Goal: Information Seeking & Learning: Learn about a topic

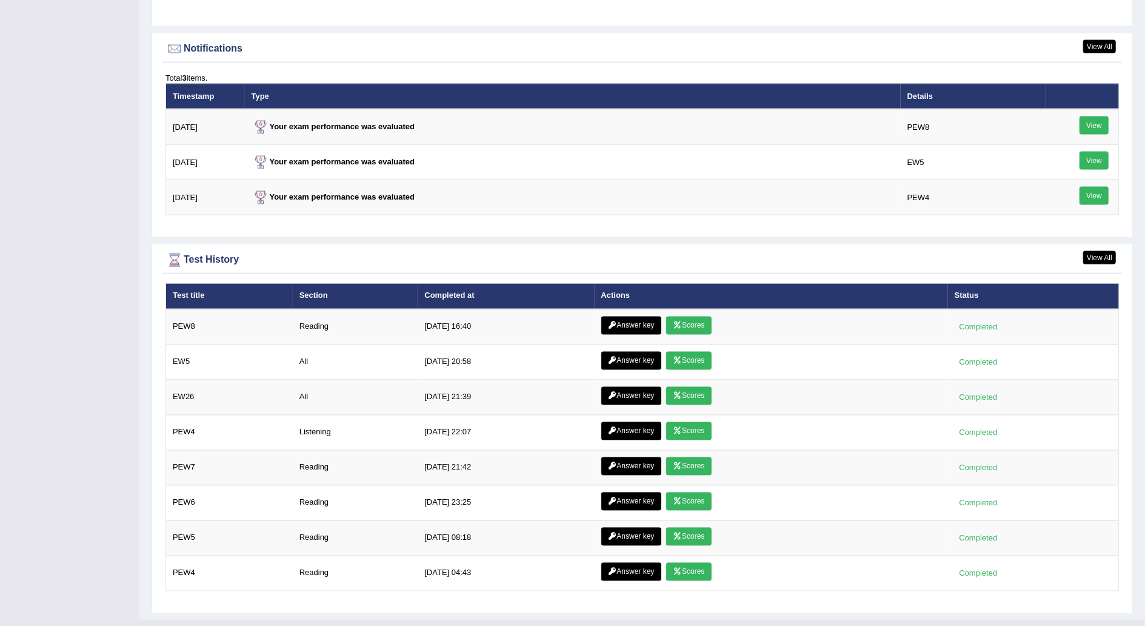
scroll to position [1465, 0]
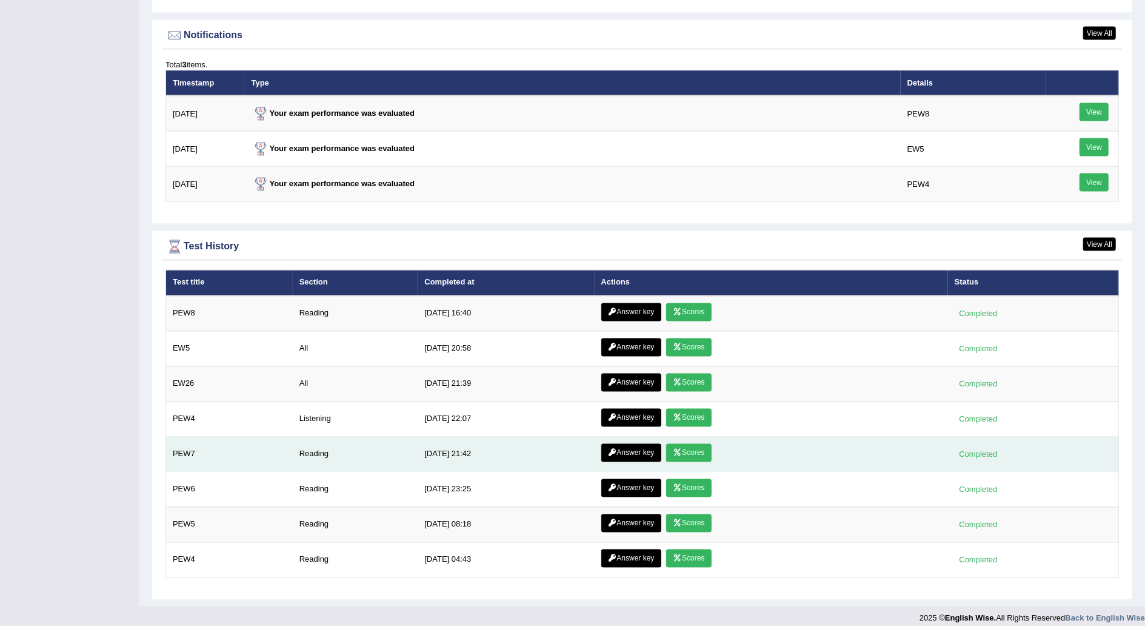
click at [698, 445] on link "Scores" at bounding box center [688, 453] width 45 height 18
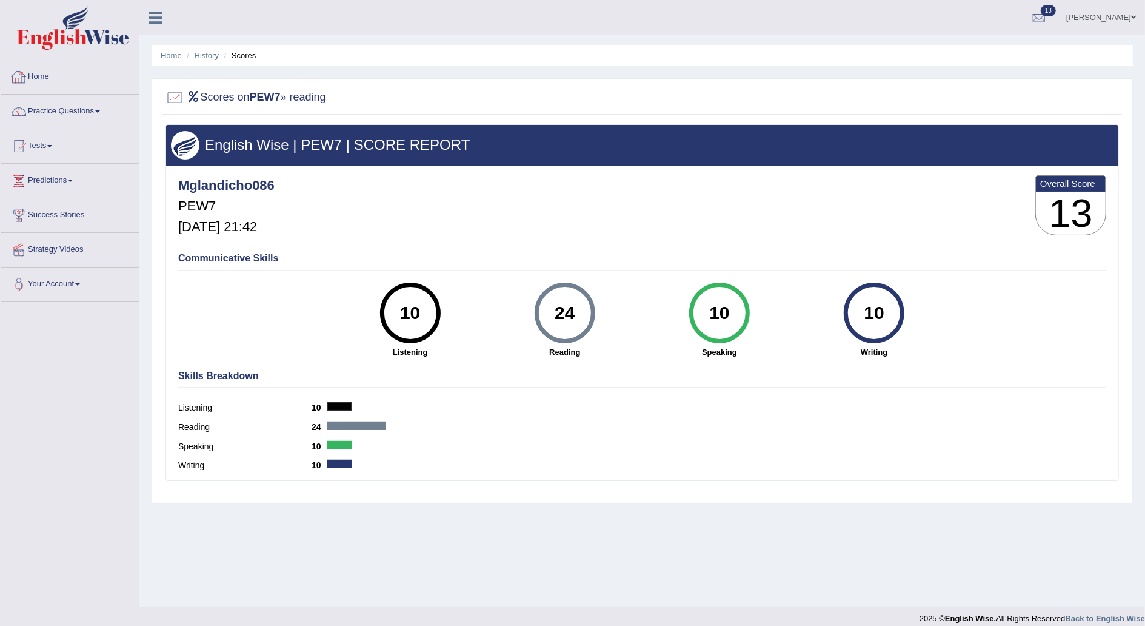
click at [45, 72] on link "Home" at bounding box center [70, 75] width 138 height 30
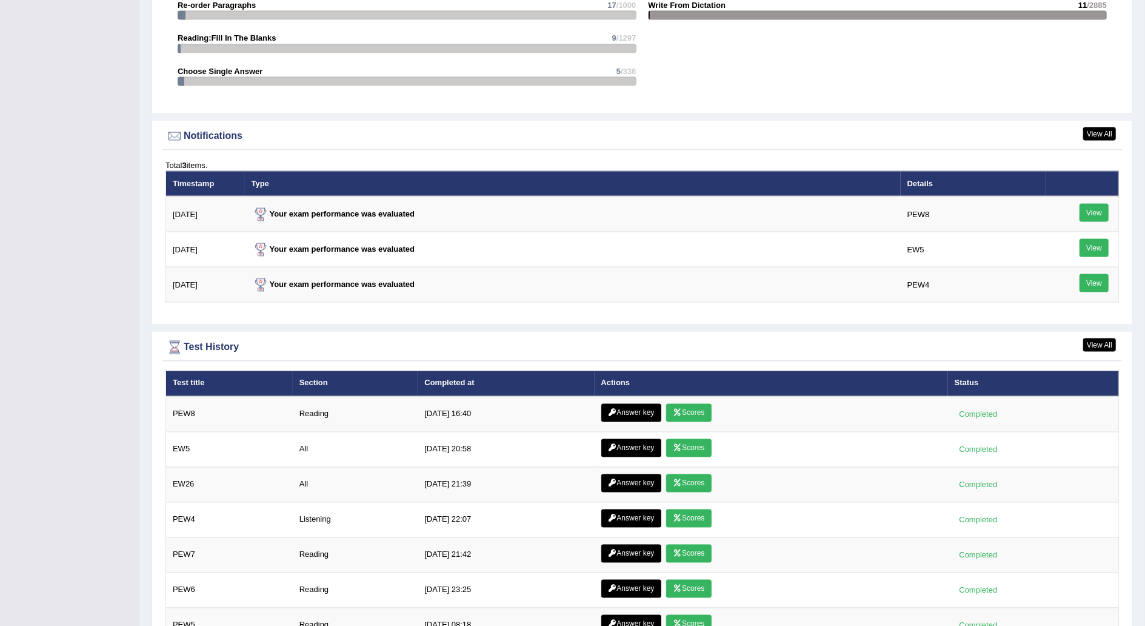
scroll to position [1465, 0]
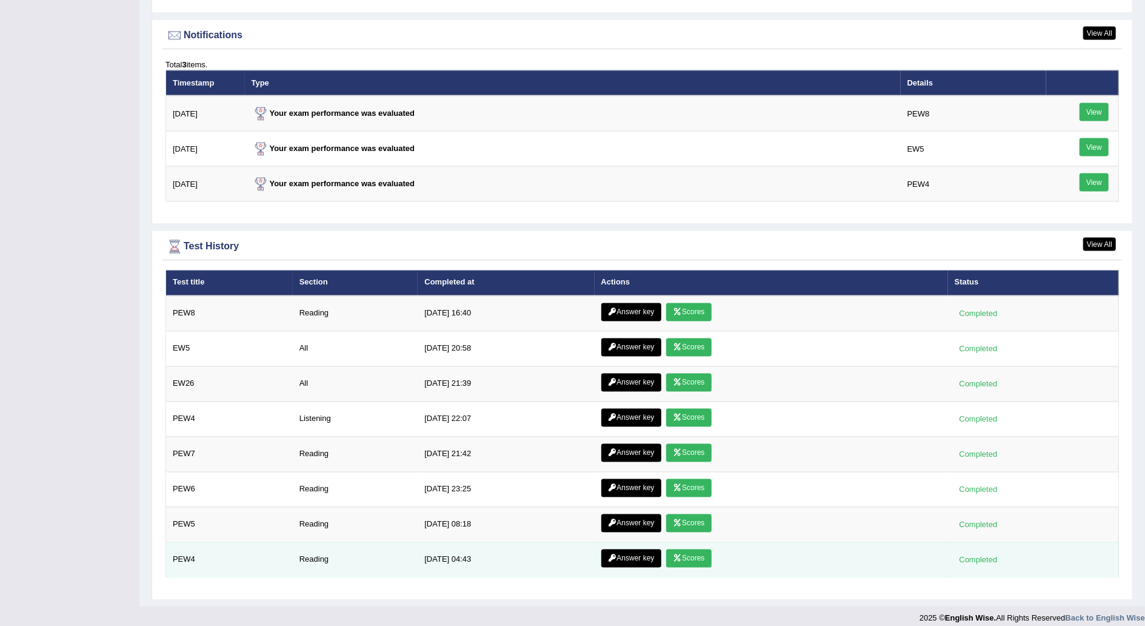
click at [691, 549] on link "Scores" at bounding box center [688, 558] width 45 height 18
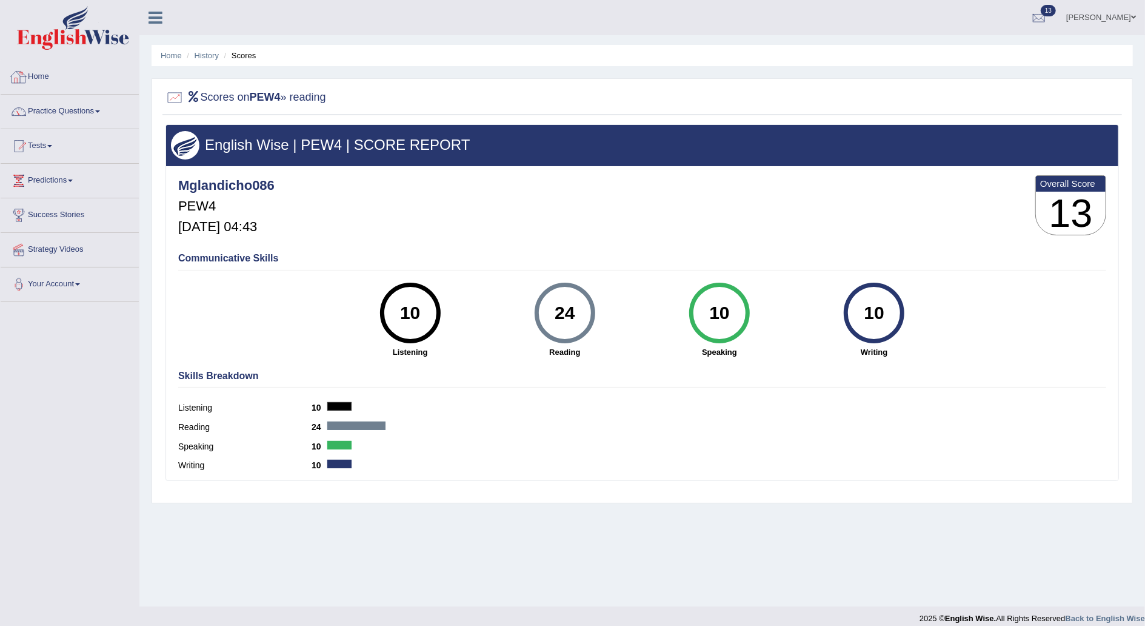
click at [61, 76] on link "Home" at bounding box center [70, 75] width 138 height 30
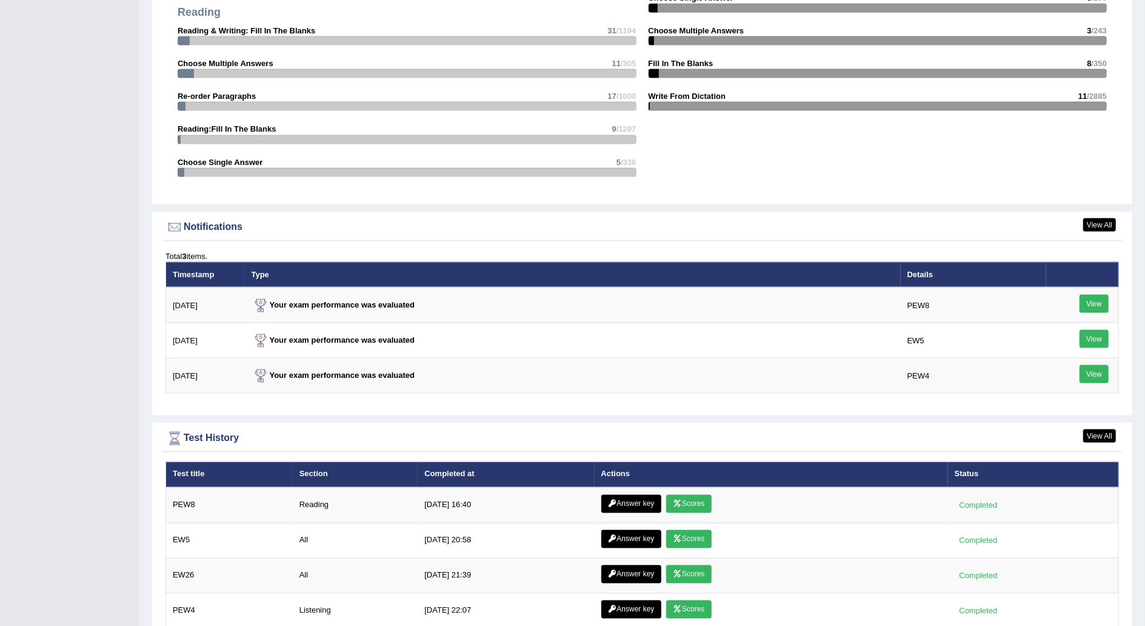
scroll to position [1465, 0]
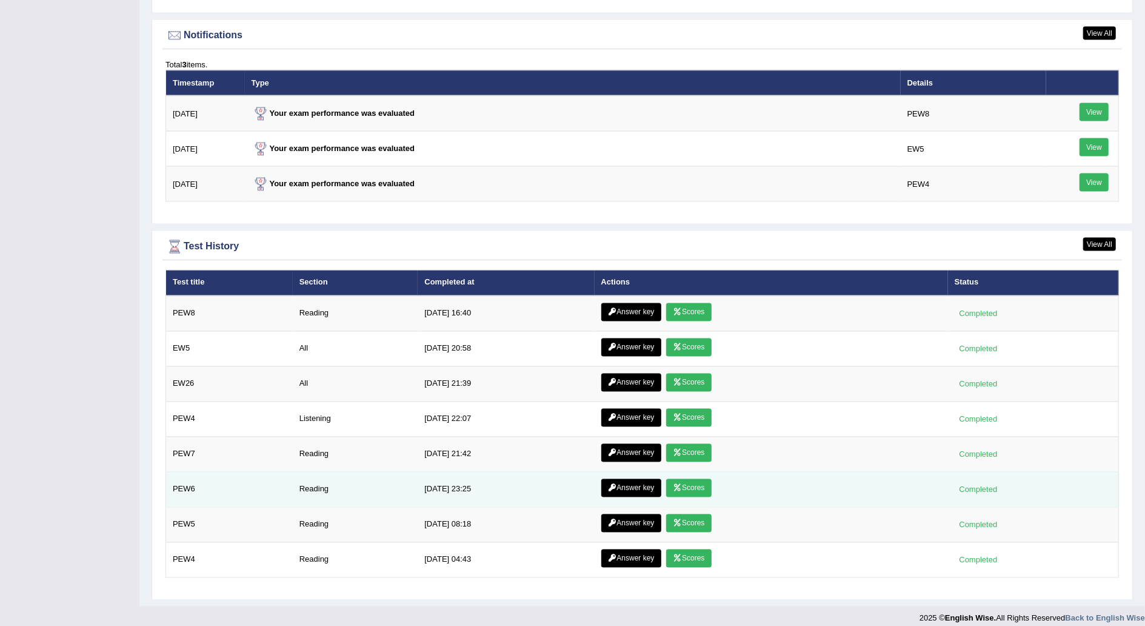
click at [690, 480] on link "Scores" at bounding box center [688, 488] width 45 height 18
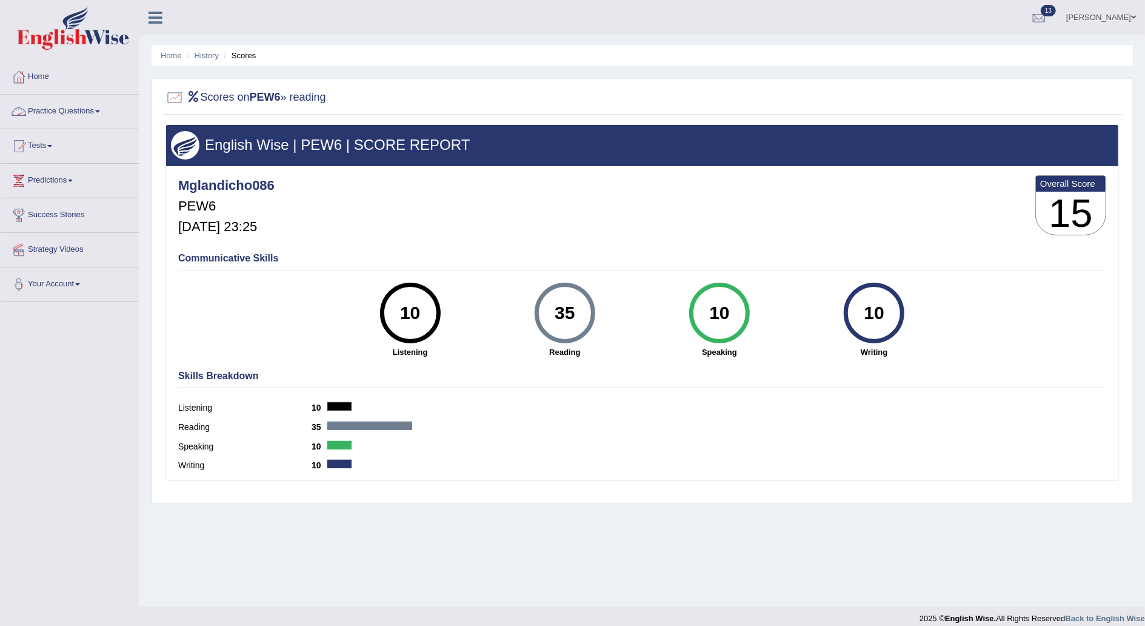
click at [41, 79] on link "Home" at bounding box center [70, 75] width 138 height 30
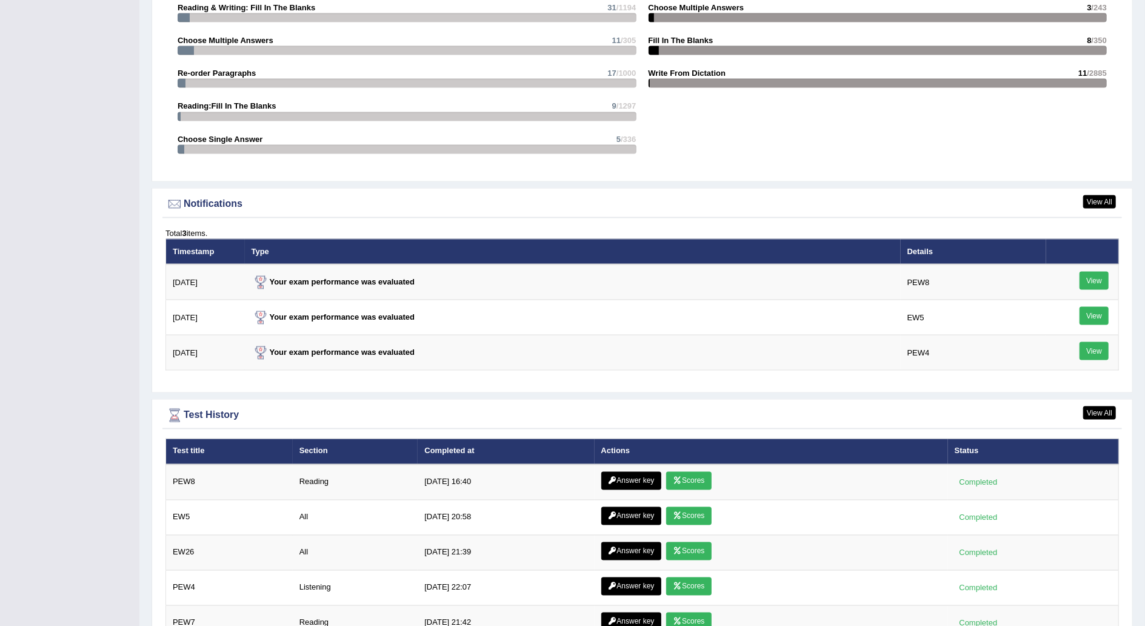
scroll to position [1465, 0]
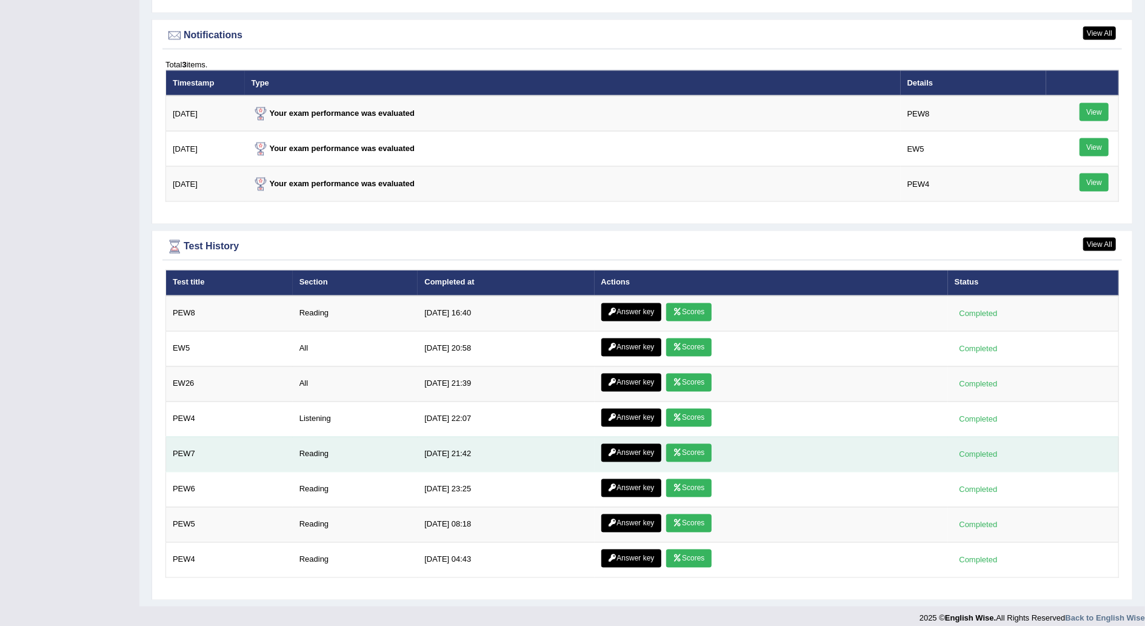
click at [694, 444] on link "Scores" at bounding box center [688, 453] width 45 height 18
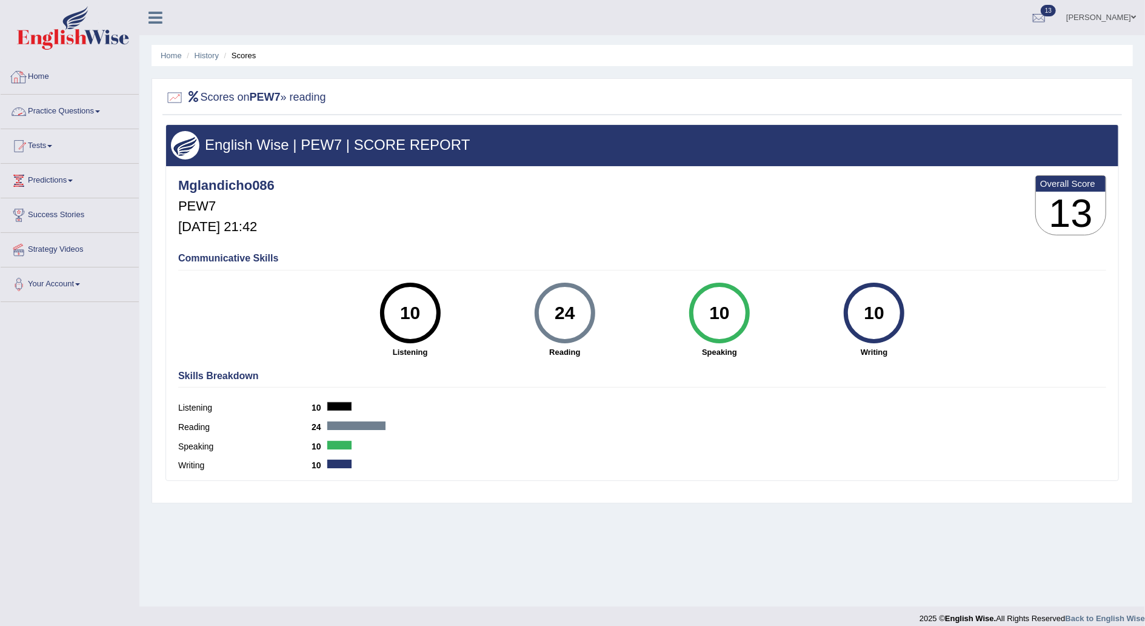
click at [53, 73] on link "Home" at bounding box center [70, 75] width 138 height 30
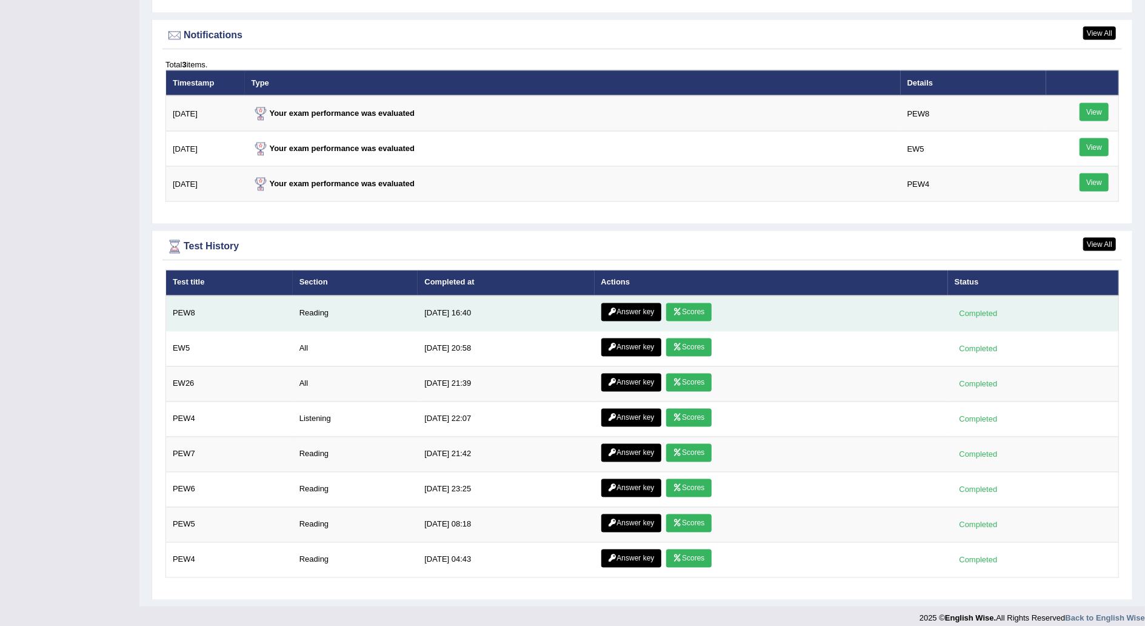
click at [688, 306] on link "Scores" at bounding box center [688, 312] width 45 height 18
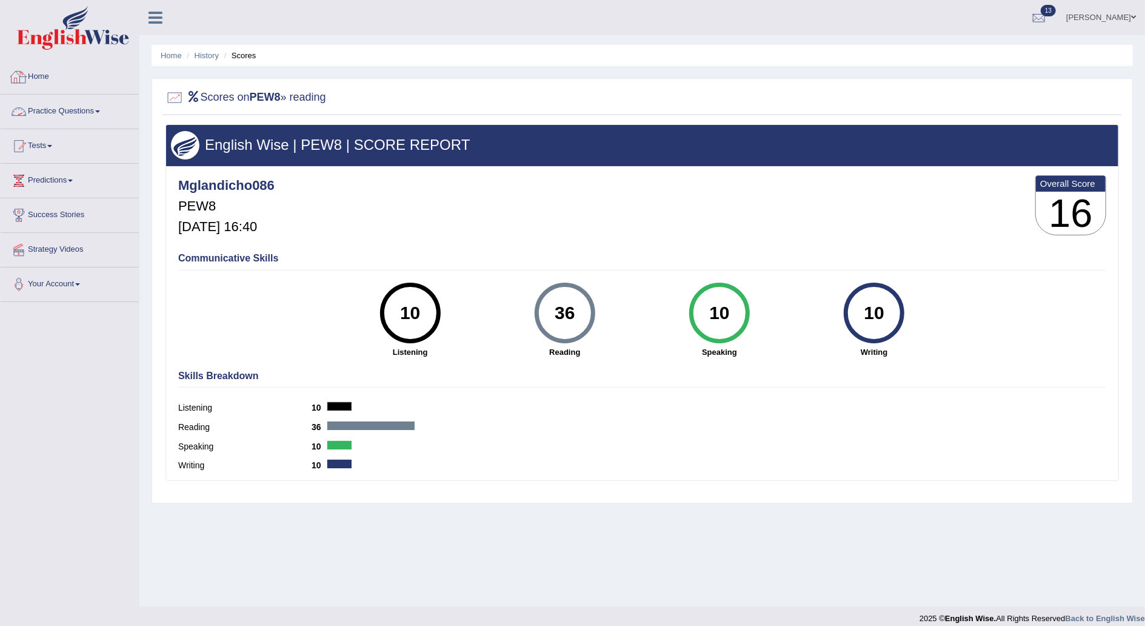
click at [47, 82] on link "Home" at bounding box center [70, 75] width 138 height 30
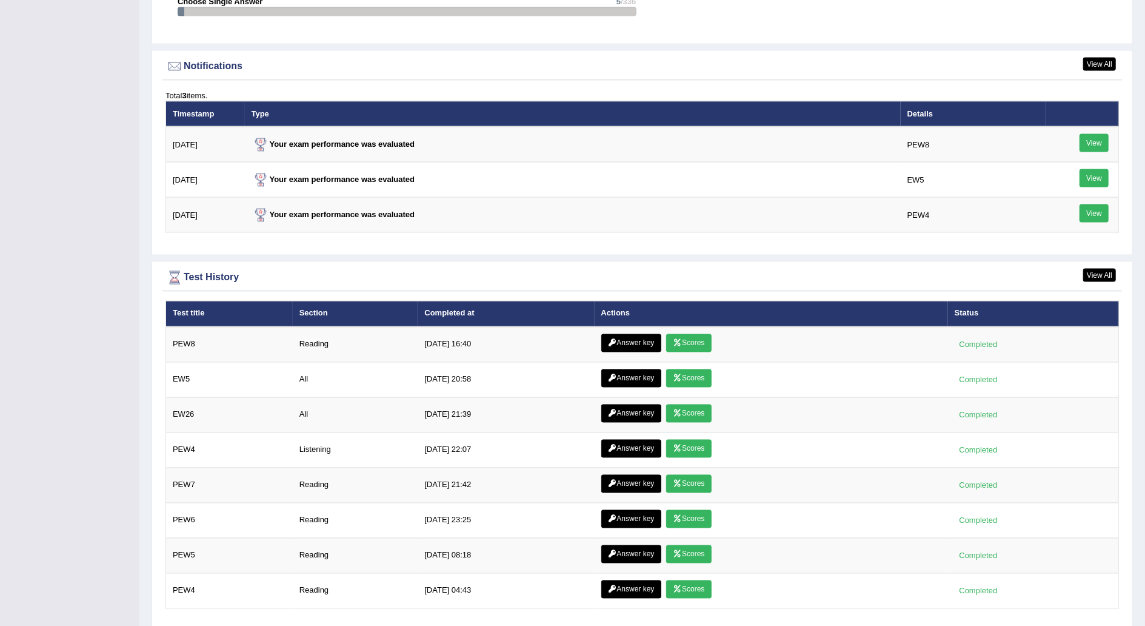
scroll to position [1465, 0]
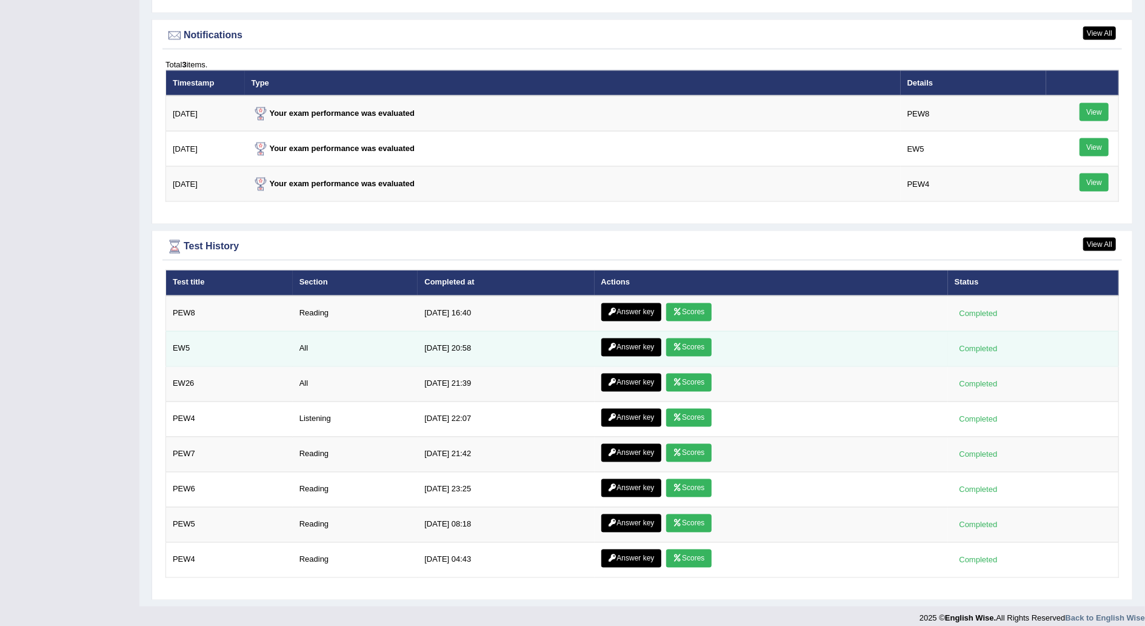
click at [632, 340] on link "Answer key" at bounding box center [632, 347] width 60 height 18
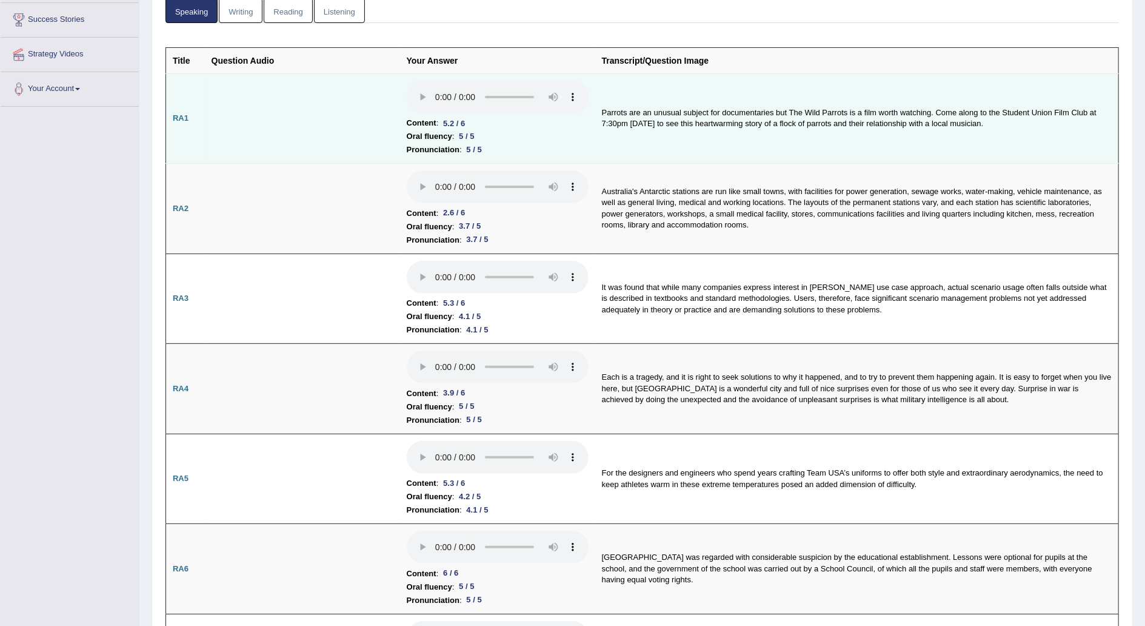
scroll to position [196, 0]
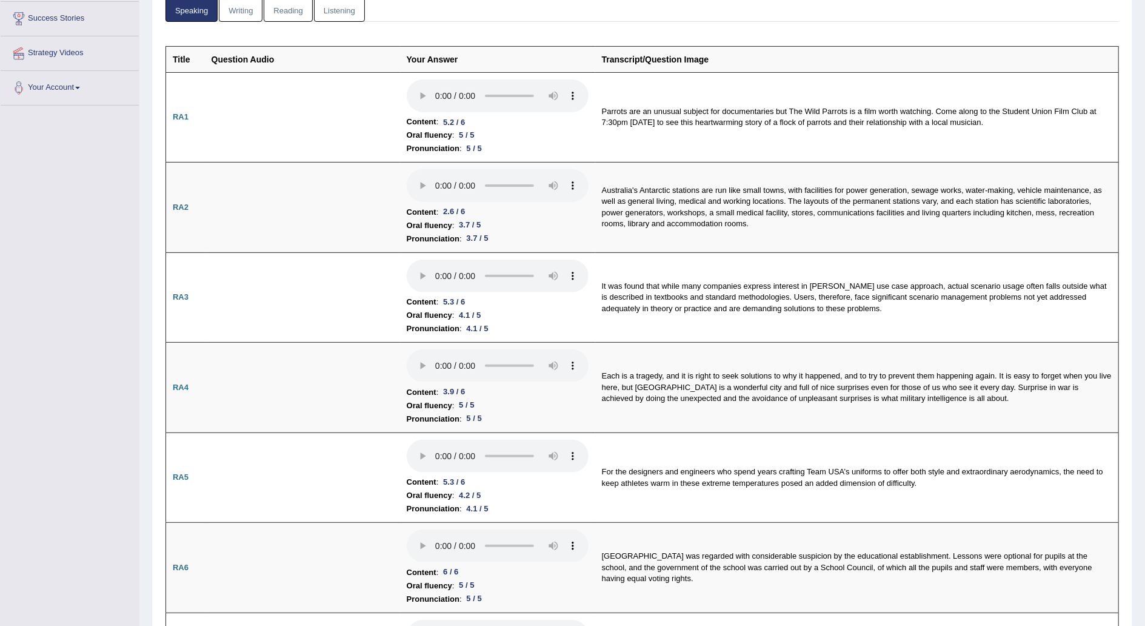
click at [237, 9] on link "Writing" at bounding box center [241, 9] width 44 height 25
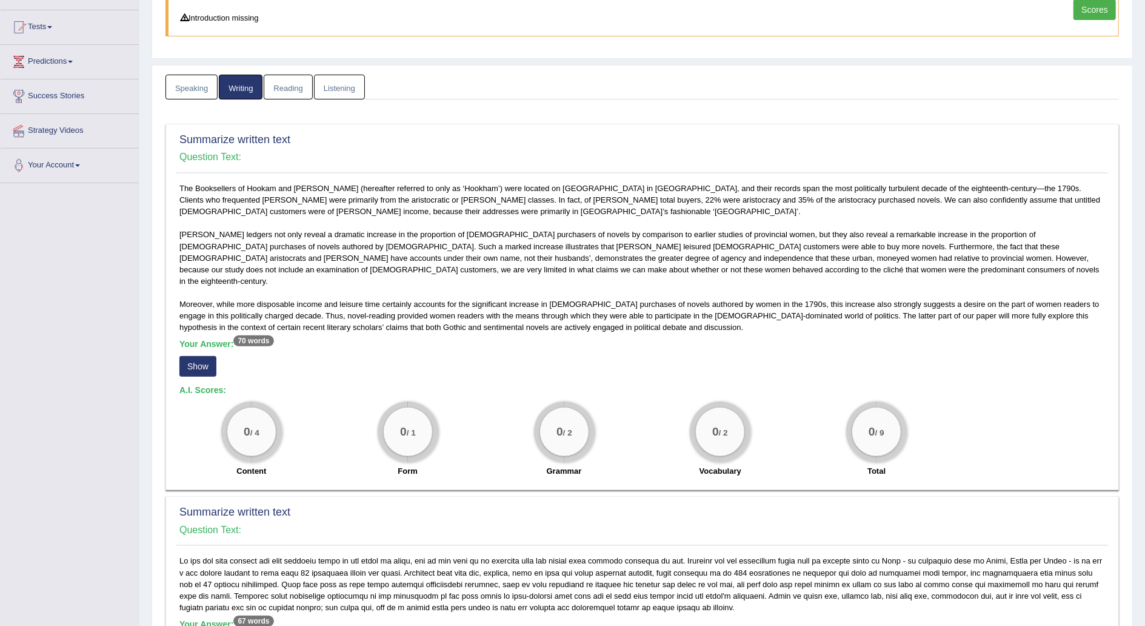
scroll to position [119, 0]
click at [200, 355] on button "Show" at bounding box center [197, 365] width 37 height 21
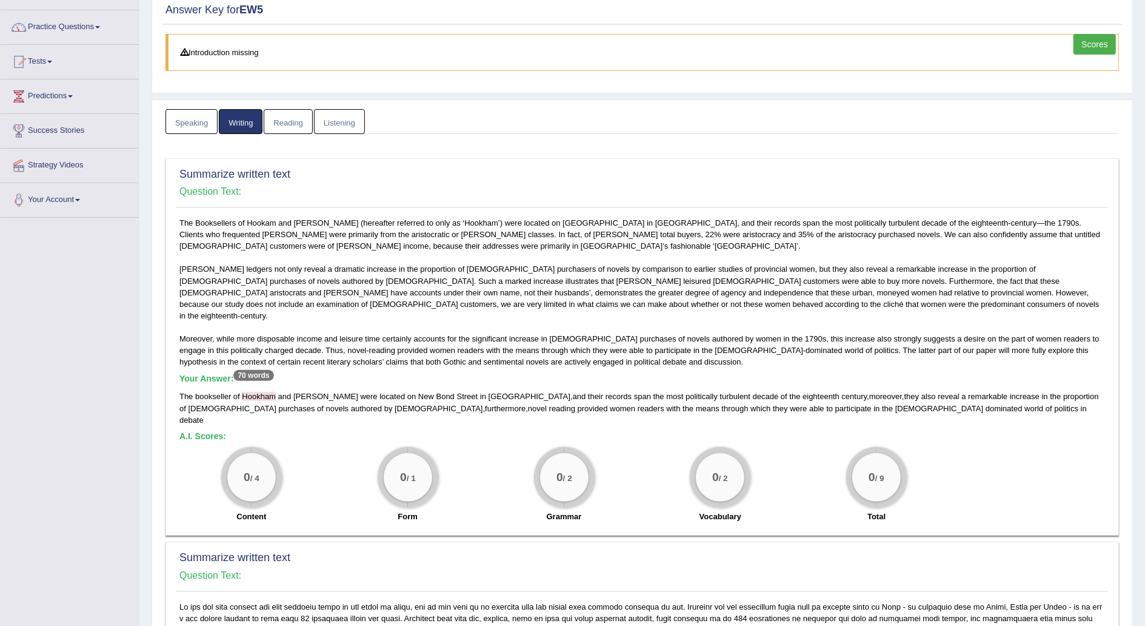
scroll to position [0, 0]
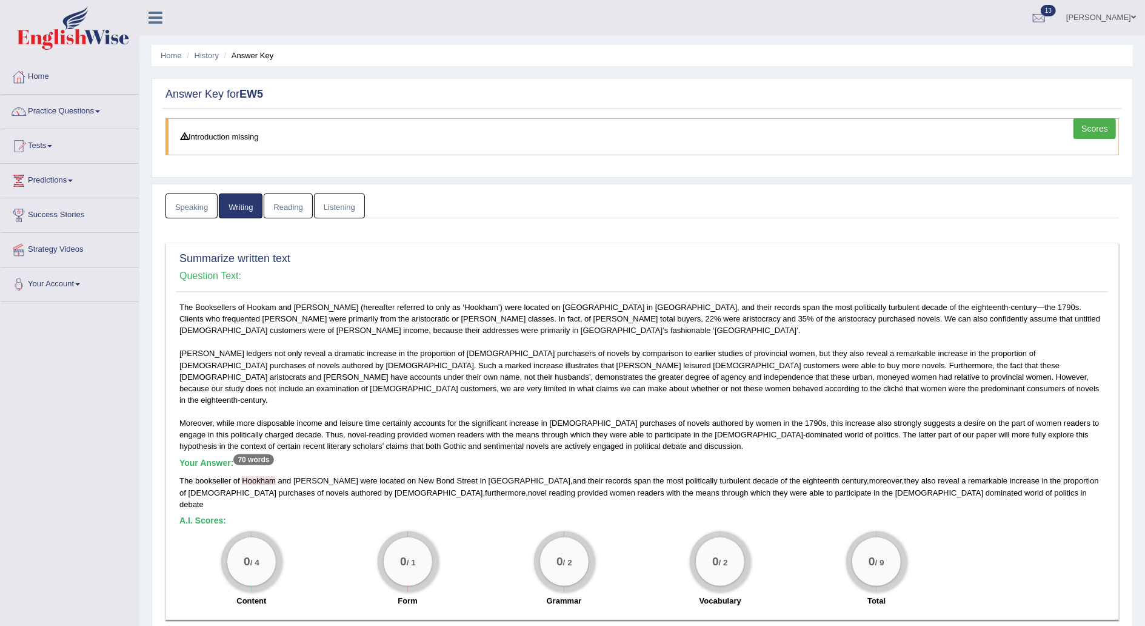
click at [200, 206] on link "Speaking" at bounding box center [192, 205] width 52 height 25
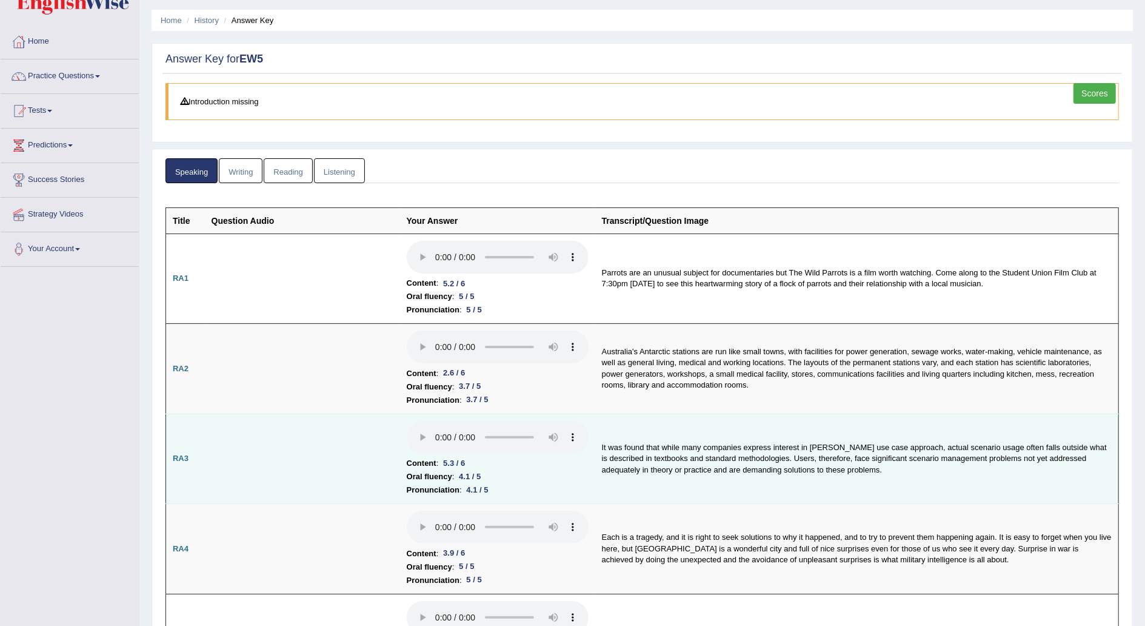
scroll to position [33, 0]
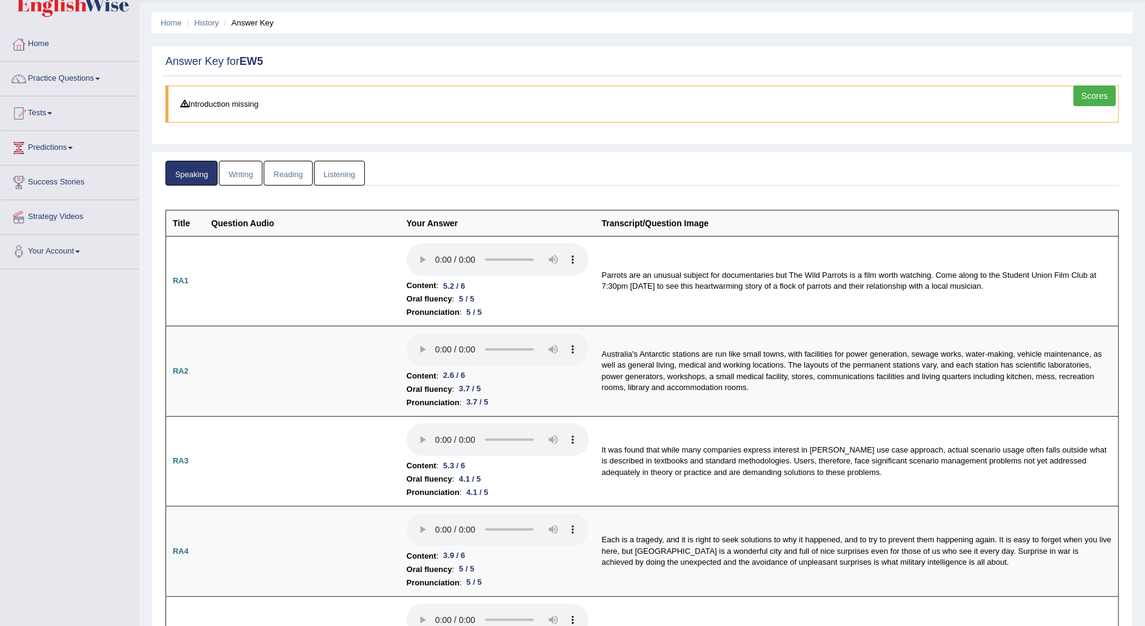
click at [234, 179] on link "Writing" at bounding box center [241, 173] width 44 height 25
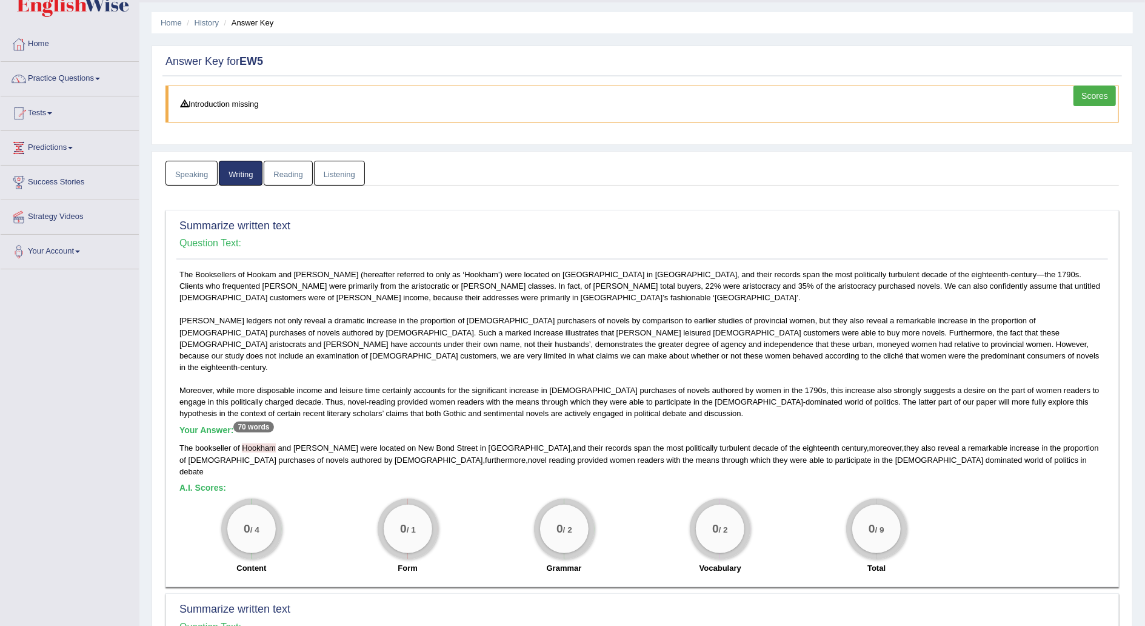
click at [294, 176] on link "Reading" at bounding box center [288, 173] width 49 height 25
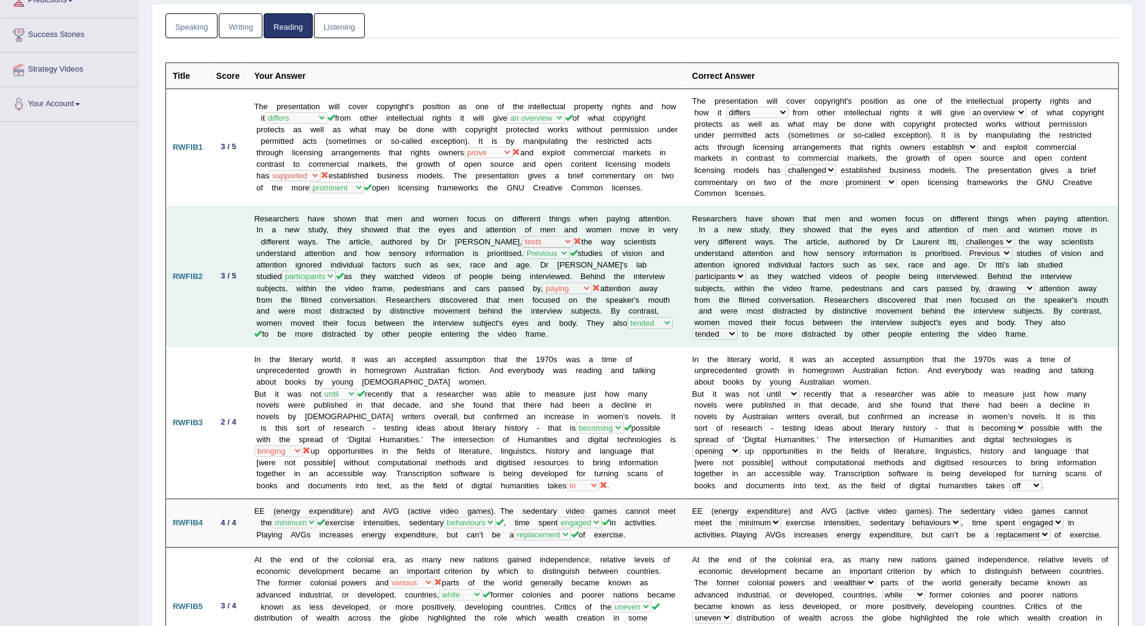
scroll to position [0, 0]
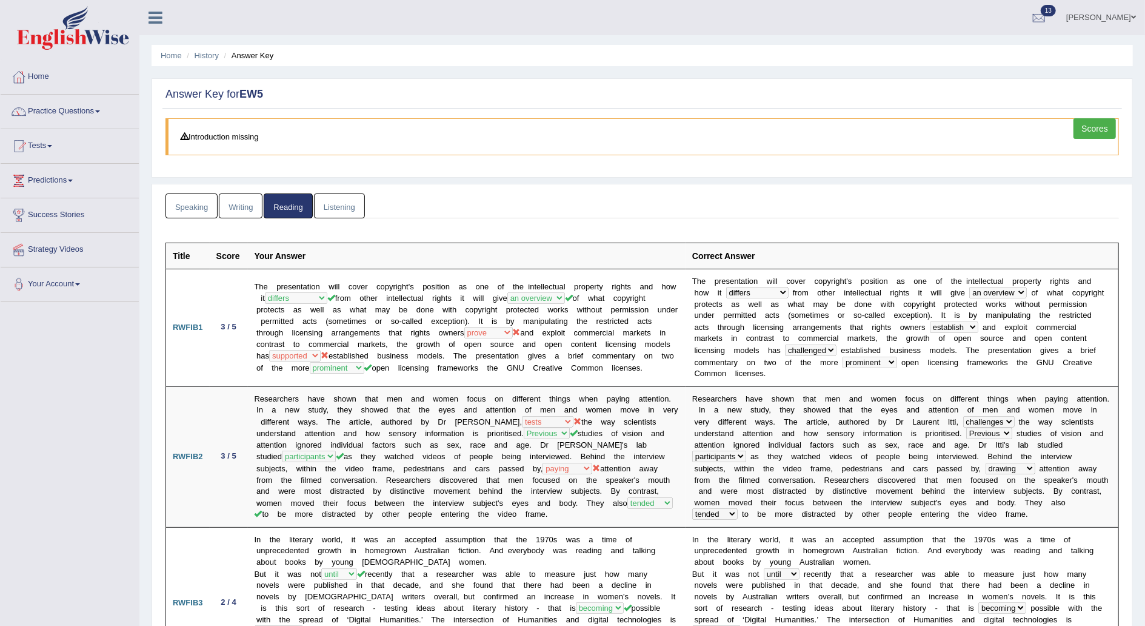
click at [41, 75] on link "Home" at bounding box center [70, 75] width 138 height 30
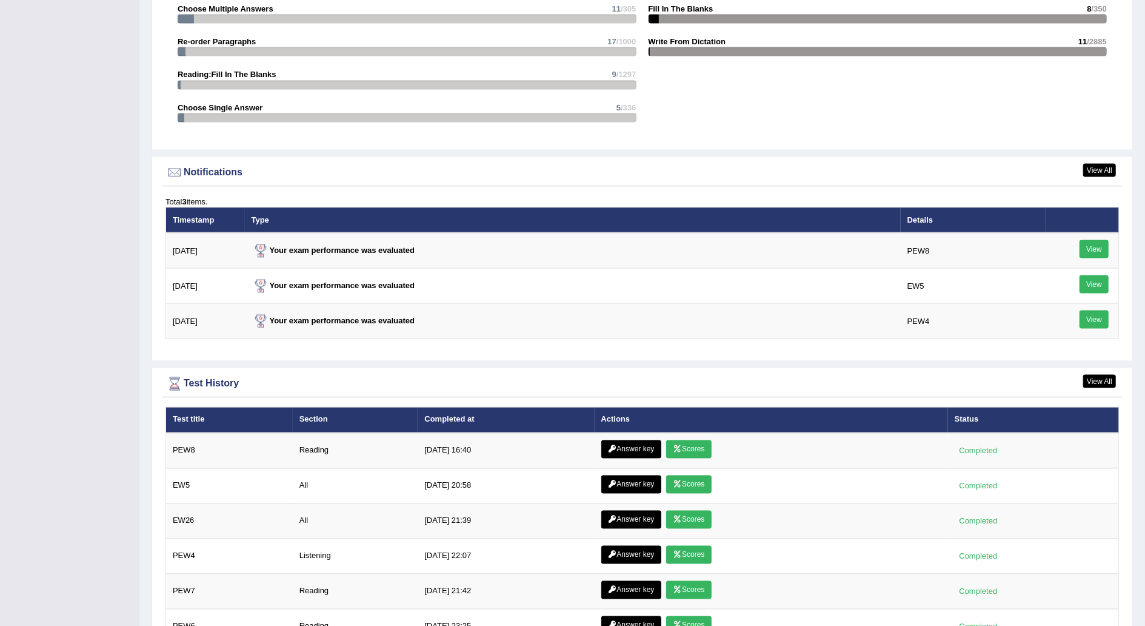
scroll to position [1329, 0]
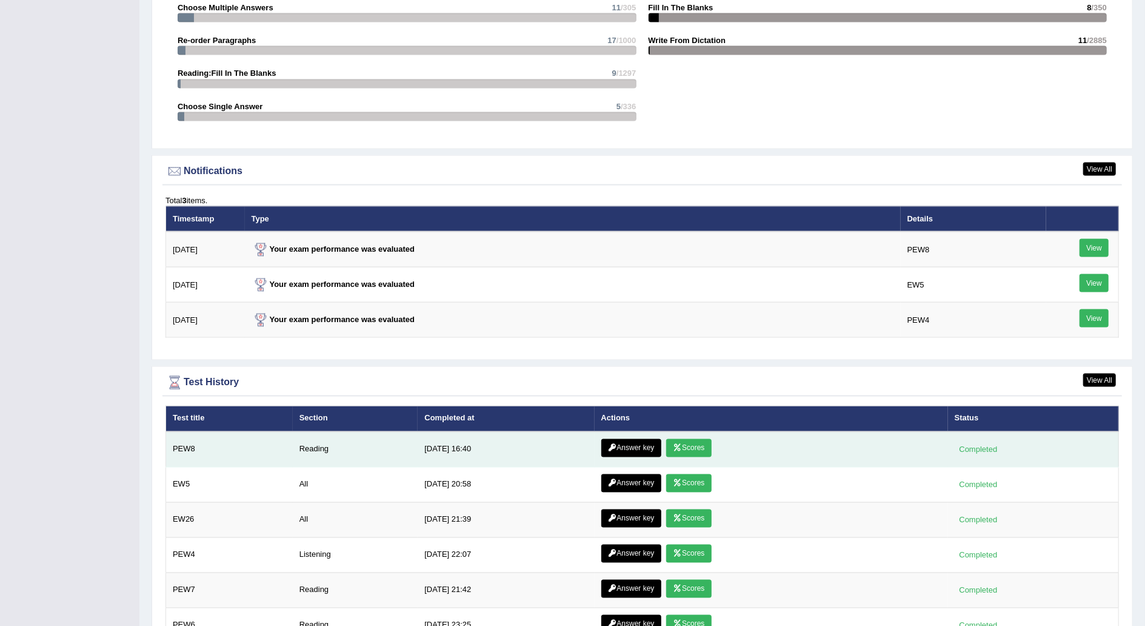
click at [638, 446] on link "Answer key" at bounding box center [632, 448] width 60 height 18
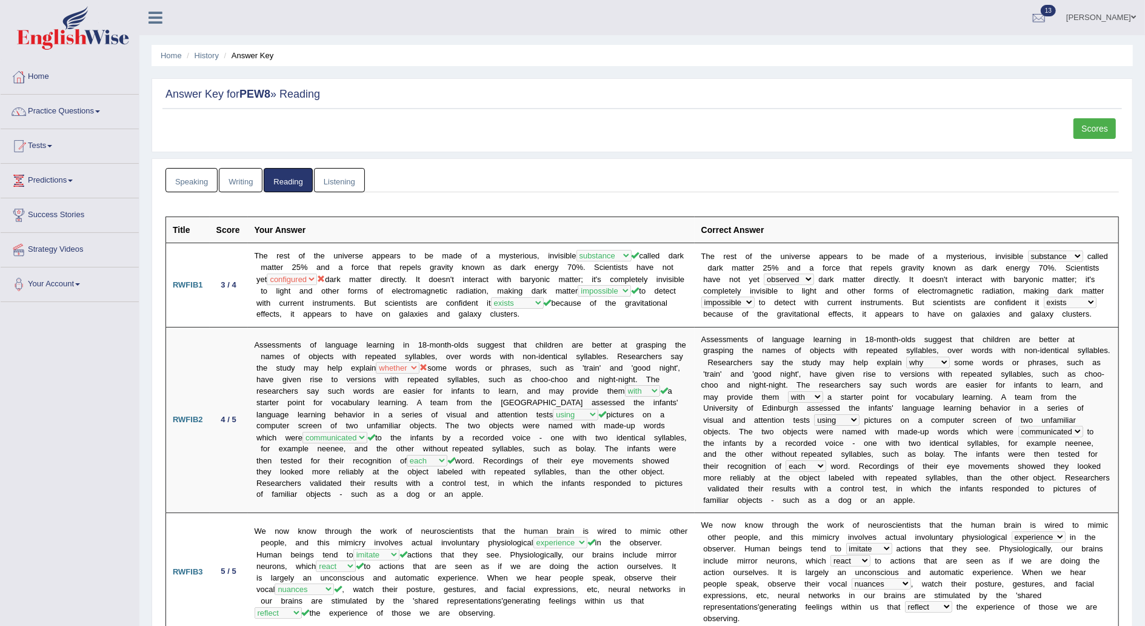
click at [1093, 120] on link "Scores" at bounding box center [1095, 128] width 42 height 21
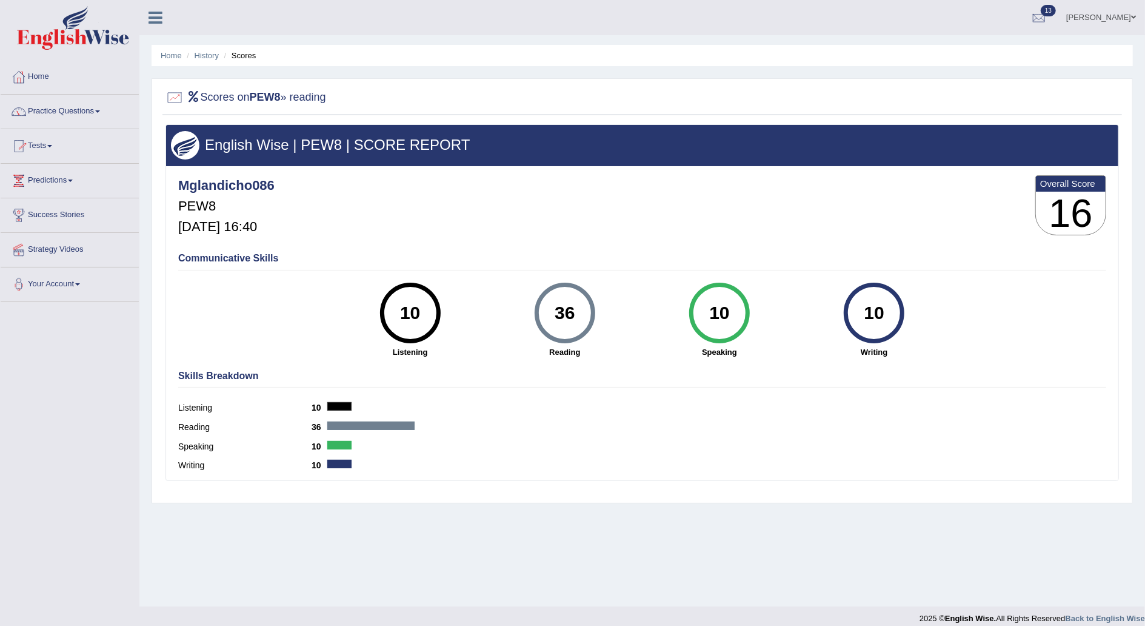
click at [46, 80] on link "Home" at bounding box center [70, 75] width 138 height 30
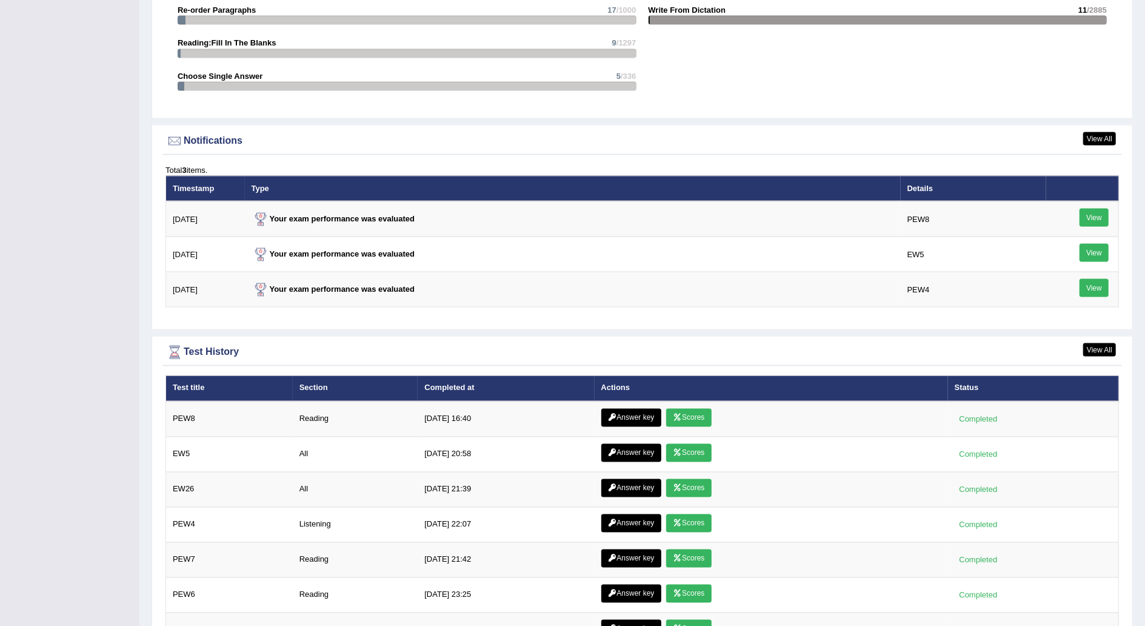
scroll to position [1465, 0]
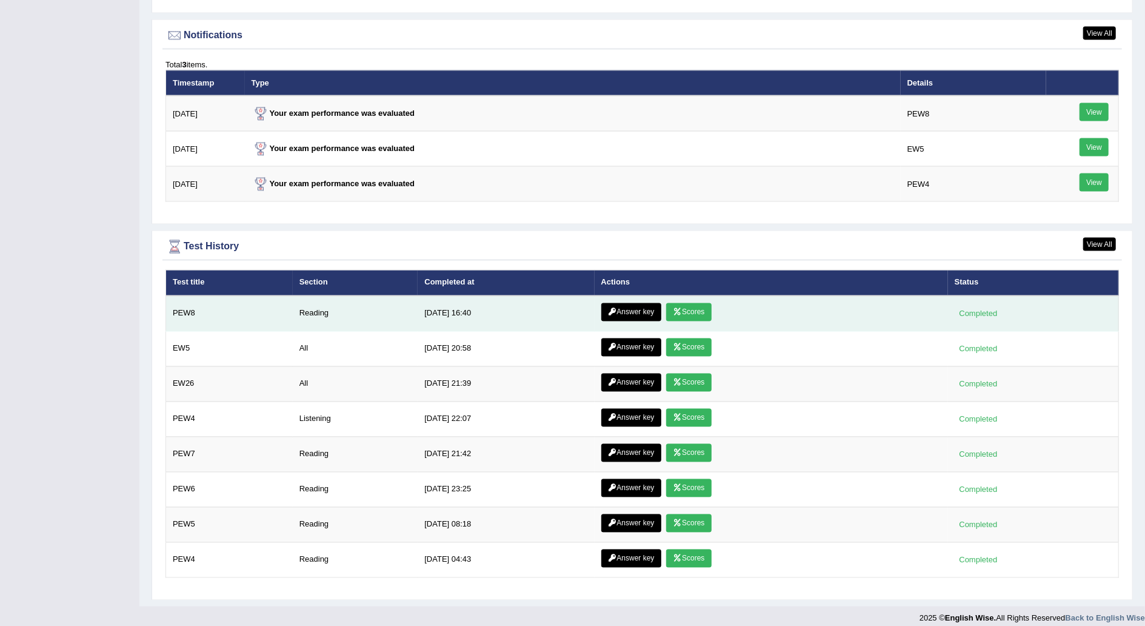
click at [638, 304] on link "Answer key" at bounding box center [632, 312] width 60 height 18
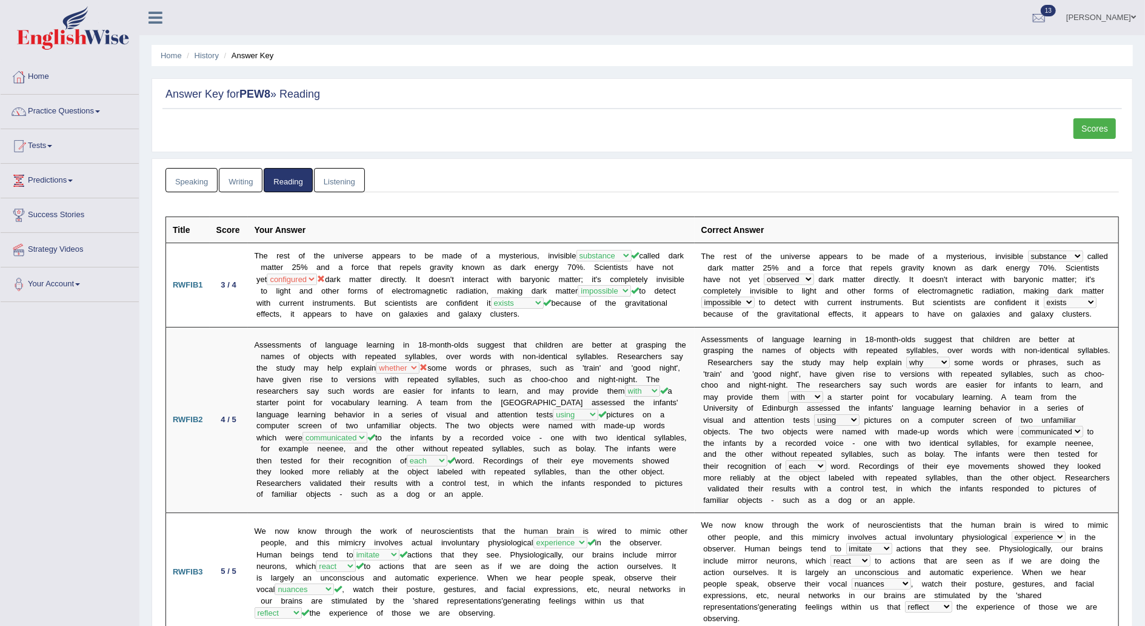
click at [49, 72] on link "Home" at bounding box center [70, 75] width 138 height 30
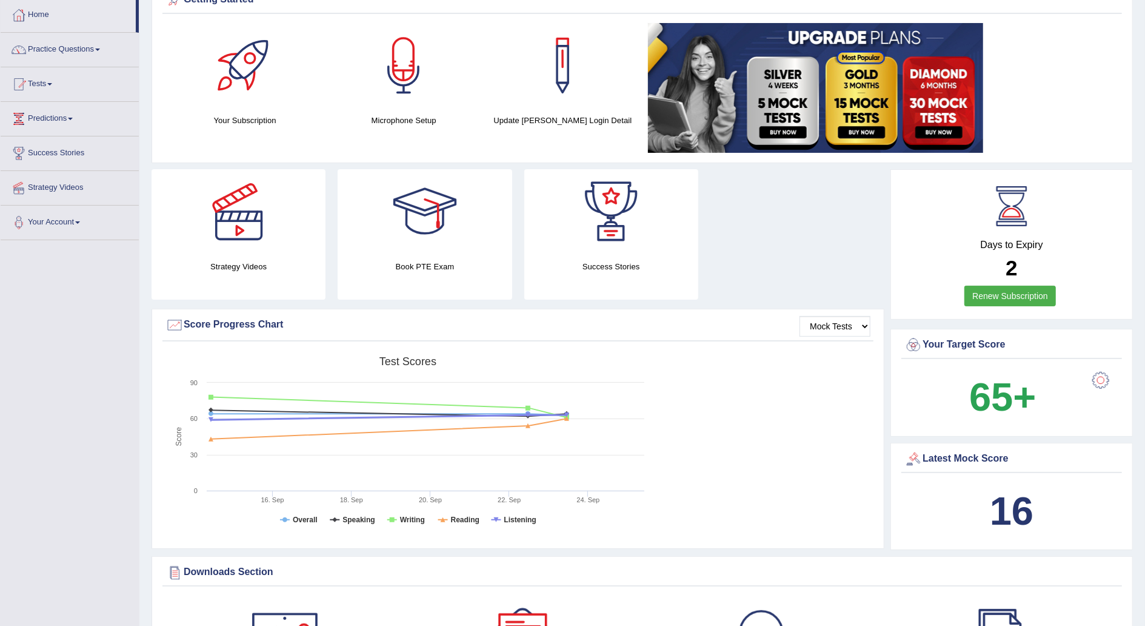
scroll to position [61, 0]
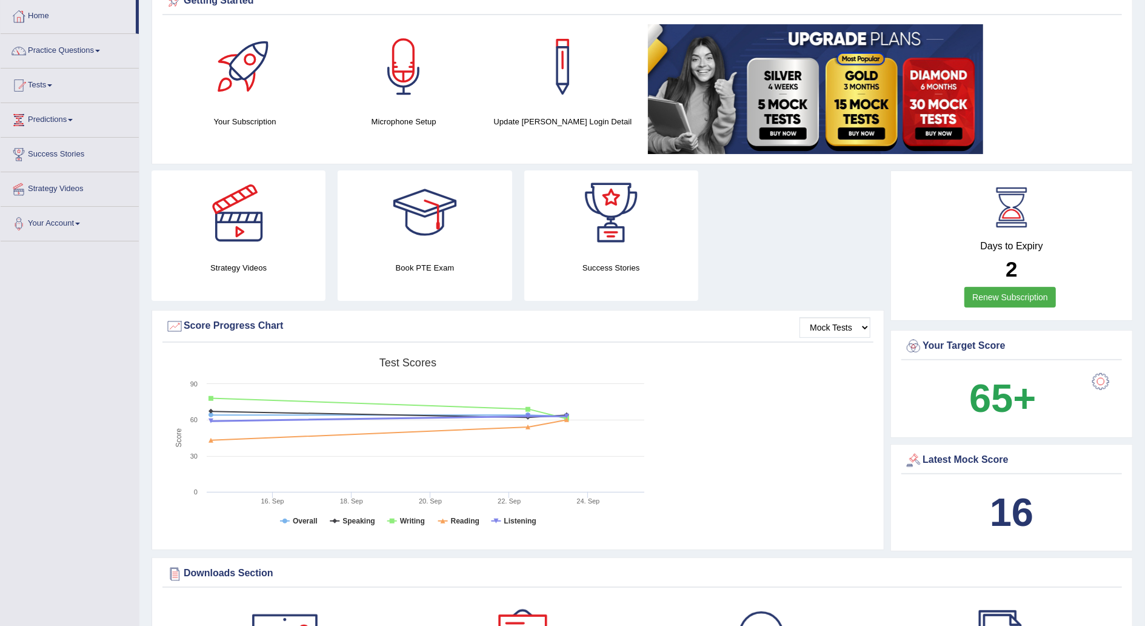
click at [953, 16] on div "Getting Started Your Subscription Microphone Setup Update [PERSON_NAME] Login D…" at bounding box center [643, 74] width 982 height 179
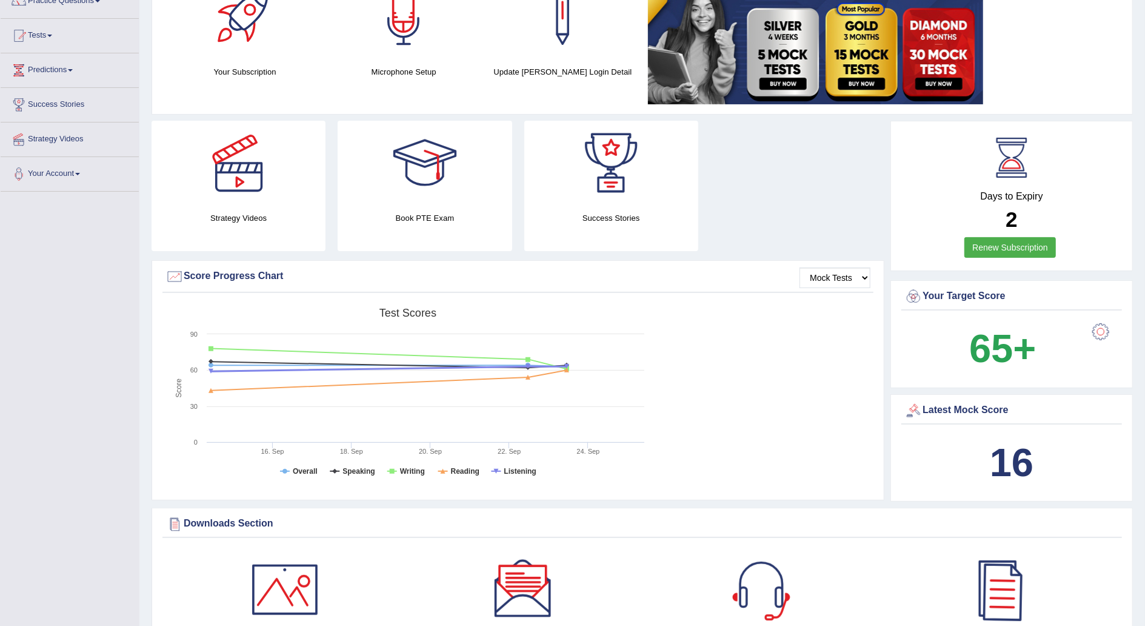
scroll to position [0, 0]
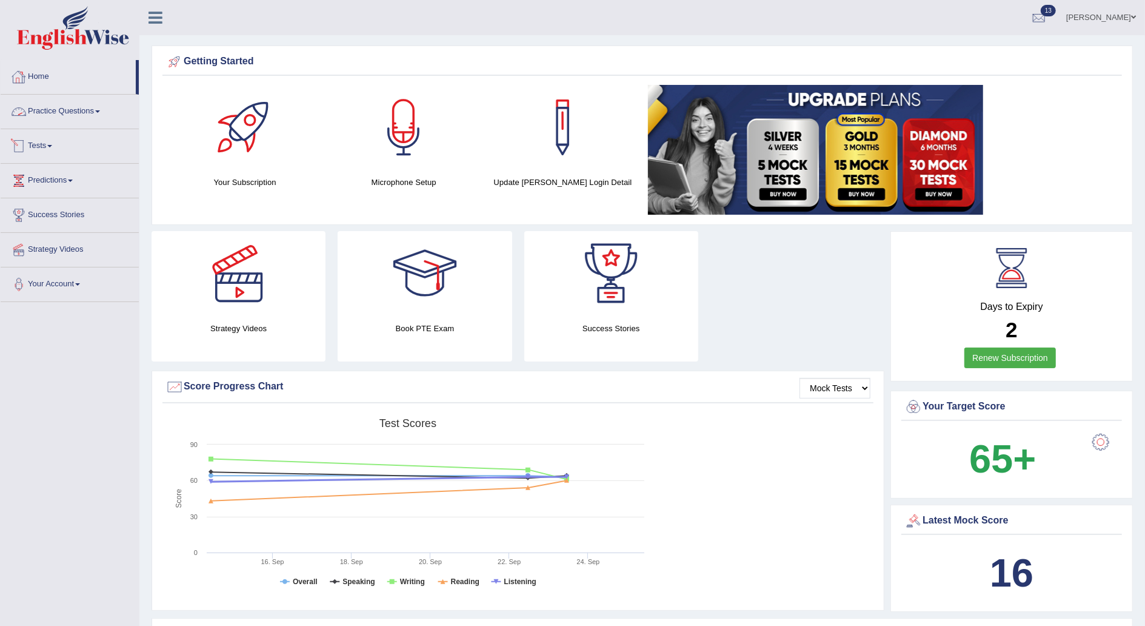
click at [58, 139] on link "Tests" at bounding box center [70, 144] width 138 height 30
click at [75, 171] on link "Take Practice Sectional Test" at bounding box center [78, 174] width 113 height 22
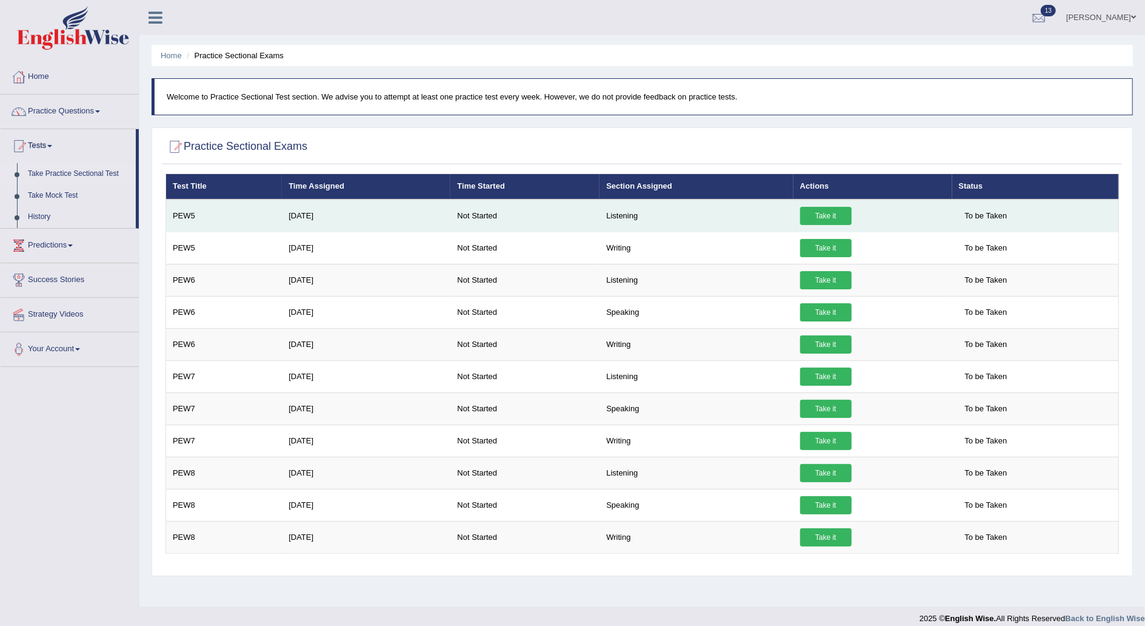
click at [811, 213] on link "Take it" at bounding box center [826, 216] width 52 height 18
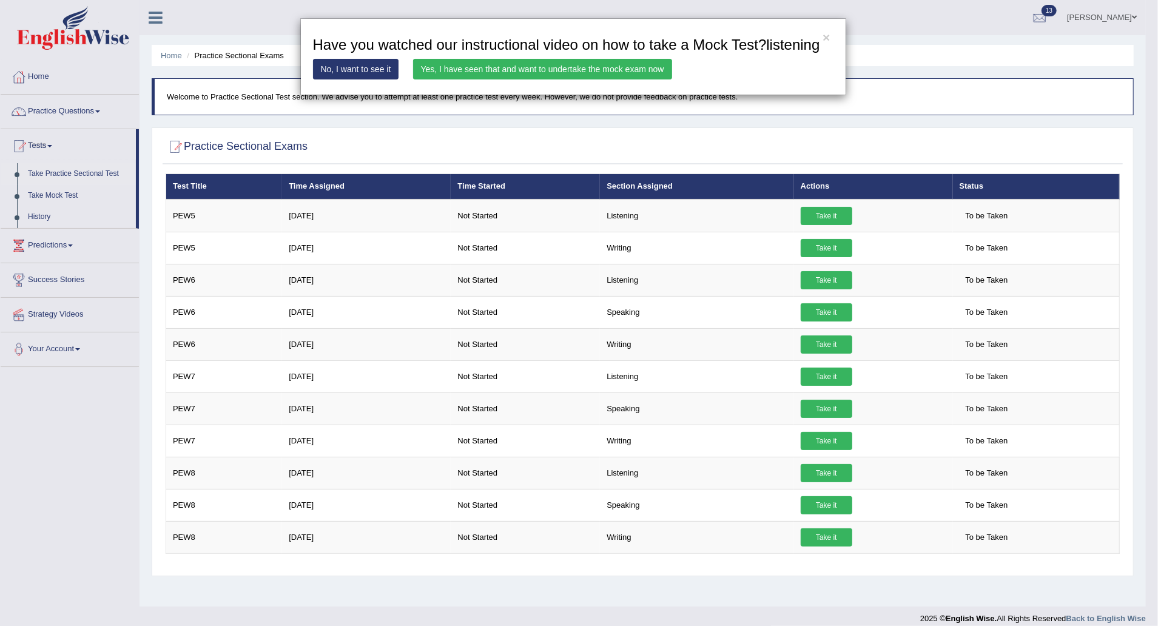
click at [640, 63] on link "Yes, I have seen that and want to undertake the mock exam now" at bounding box center [542, 69] width 259 height 21
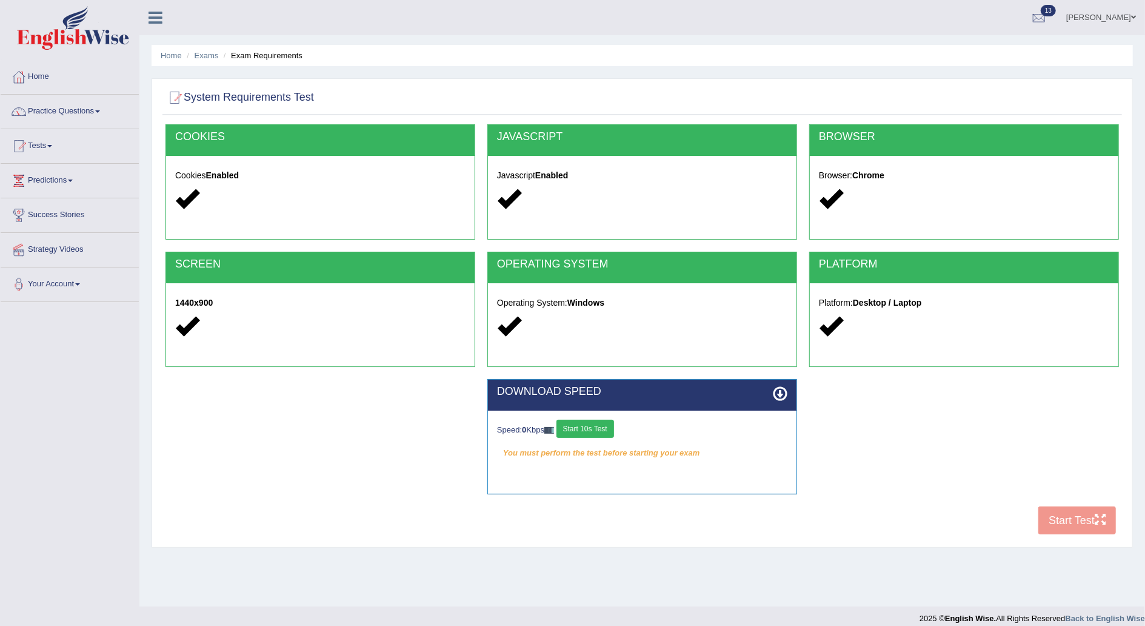
click at [585, 426] on button "Start 10s Test" at bounding box center [586, 429] width 58 height 18
click at [1060, 518] on button "Start Test" at bounding box center [1078, 520] width 78 height 28
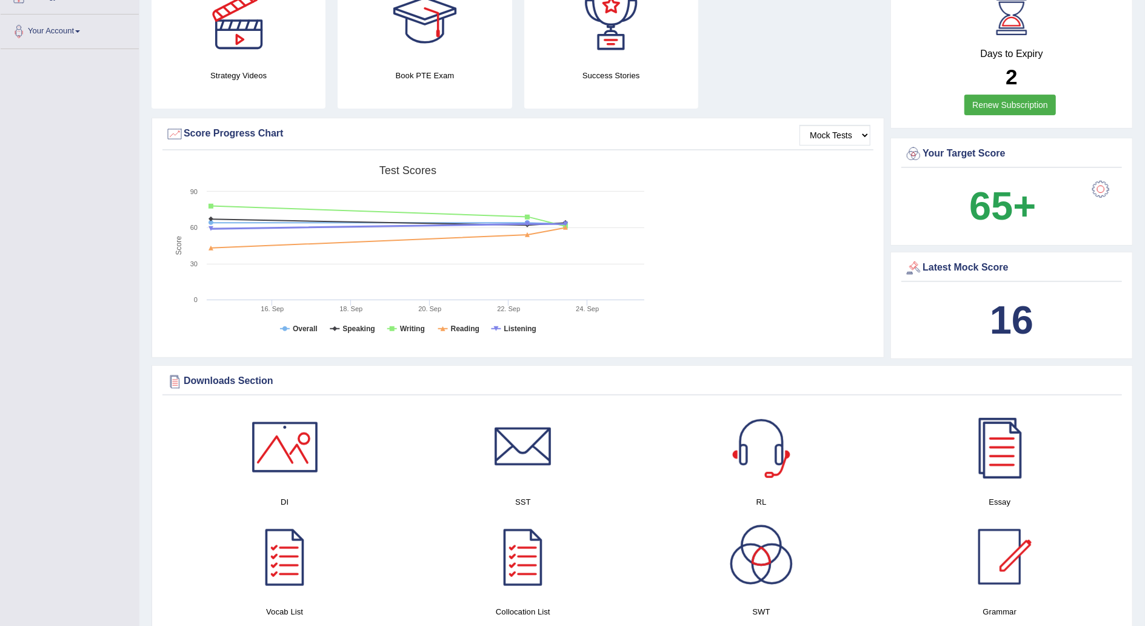
scroll to position [258, 0]
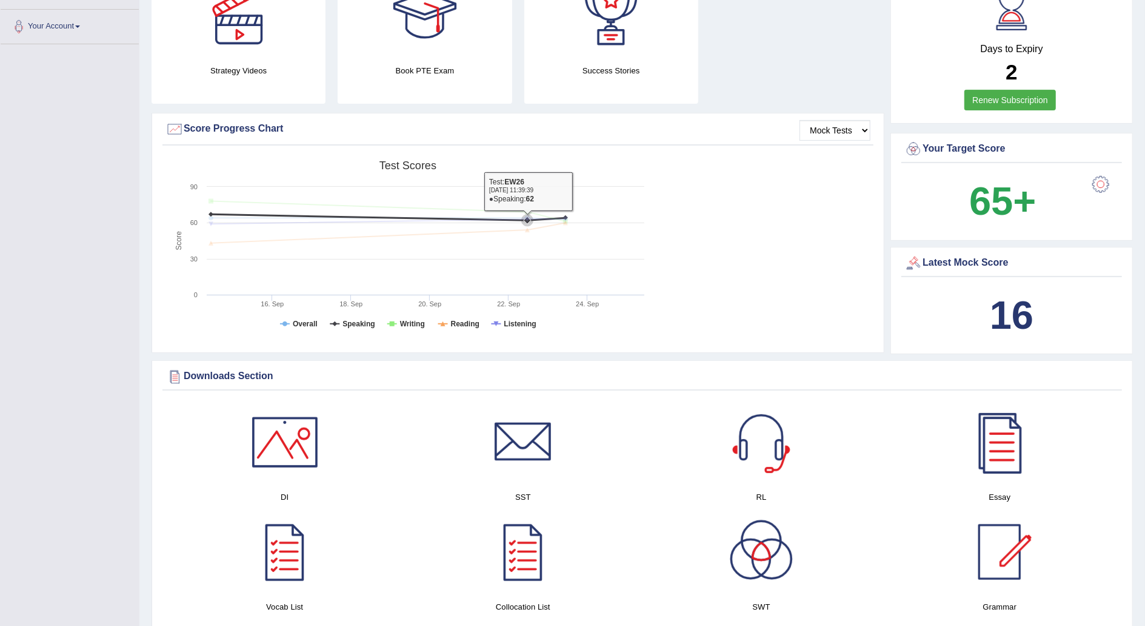
drag, startPoint x: 211, startPoint y: 223, endPoint x: 554, endPoint y: 220, distance: 343.2
click at [554, 220] on g at bounding box center [388, 222] width 367 height 47
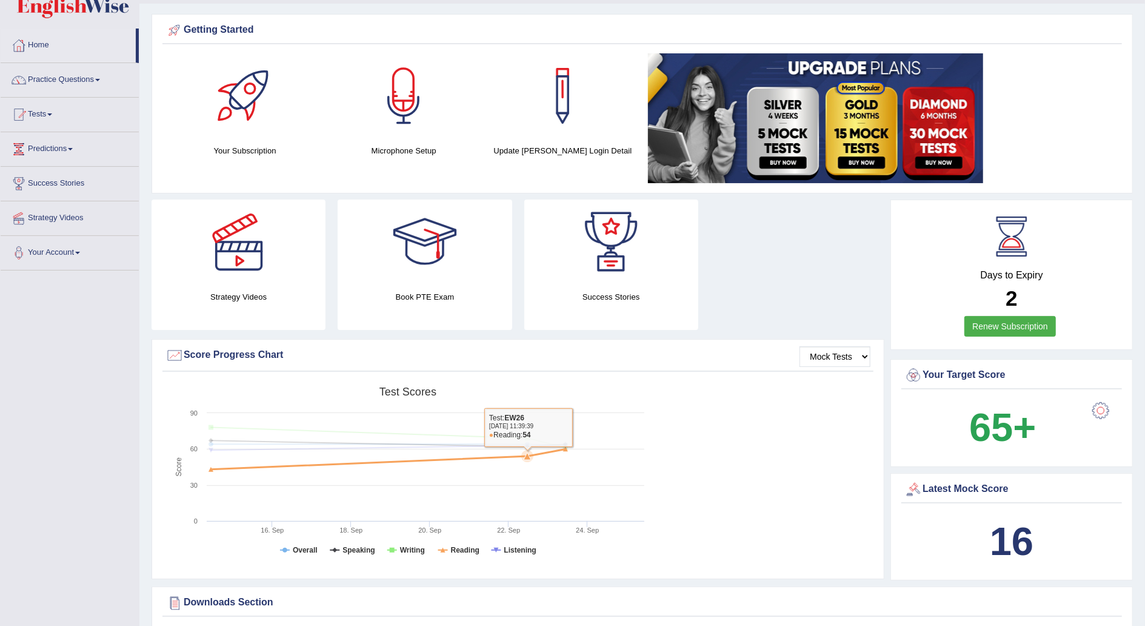
scroll to position [0, 0]
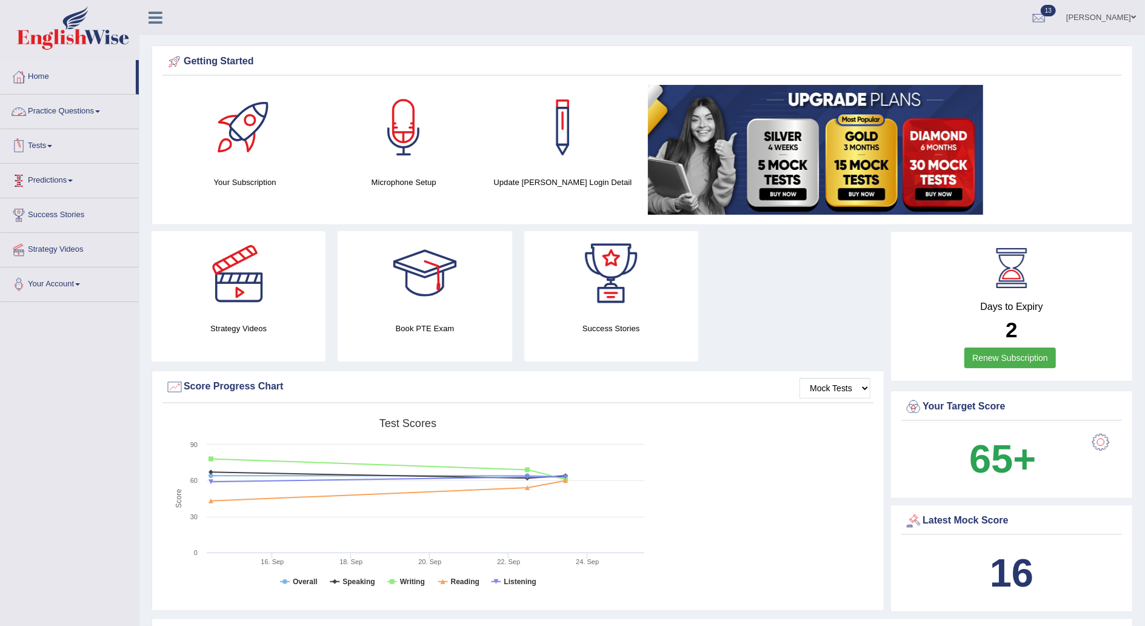
click at [58, 140] on link "Tests" at bounding box center [70, 144] width 138 height 30
click at [97, 172] on link "Take Practice Sectional Test" at bounding box center [78, 174] width 113 height 22
